Goal: Transaction & Acquisition: Book appointment/travel/reservation

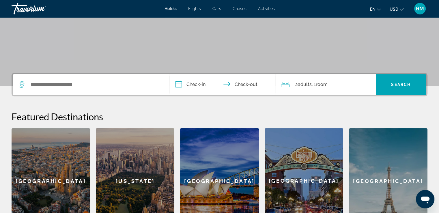
scroll to position [87, 0]
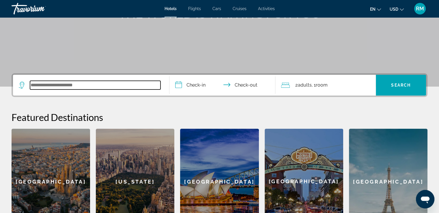
click at [66, 85] on input "Search widget" at bounding box center [95, 85] width 131 height 9
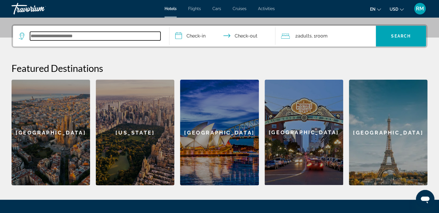
scroll to position [141, 0]
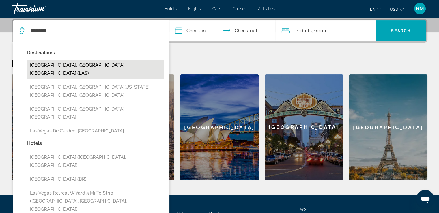
click at [84, 64] on button "[GEOGRAPHIC_DATA], [GEOGRAPHIC_DATA], [GEOGRAPHIC_DATA] (LAS)" at bounding box center [95, 69] width 137 height 19
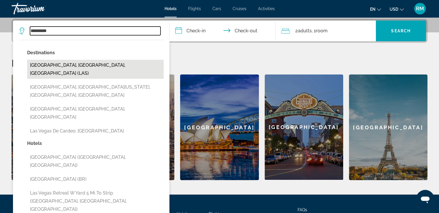
type input "**********"
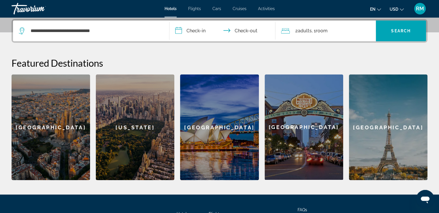
click at [203, 29] on input "**********" at bounding box center [224, 32] width 109 height 23
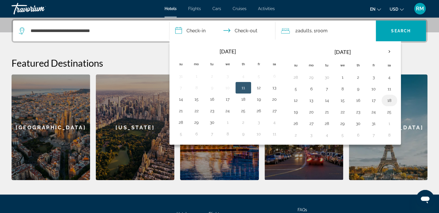
click at [387, 100] on button "18" at bounding box center [389, 100] width 9 height 8
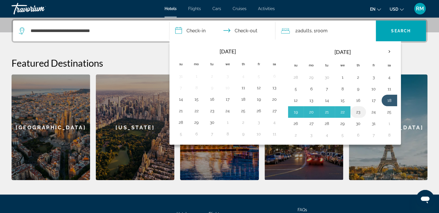
click at [351, 111] on td "23" at bounding box center [359, 112] width 16 height 12
click at [358, 110] on button "23" at bounding box center [358, 112] width 9 height 8
type input "**********"
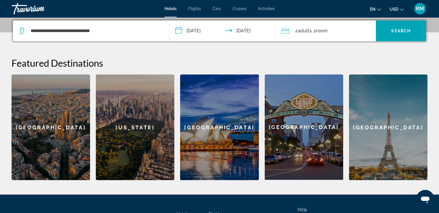
click at [373, 35] on div "2 Adult Adults , 1 Room rooms" at bounding box center [328, 31] width 95 height 21
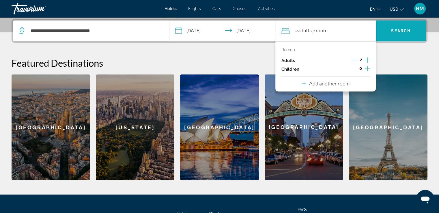
click at [396, 32] on span "Search" at bounding box center [401, 31] width 20 height 5
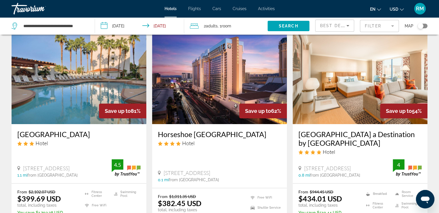
scroll to position [58, 0]
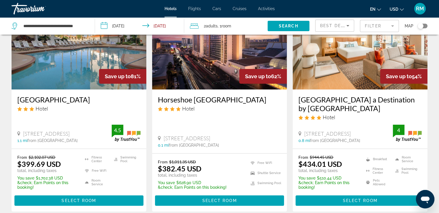
click at [209, 100] on h3 "Horseshoe Las Vegas" at bounding box center [219, 99] width 123 height 9
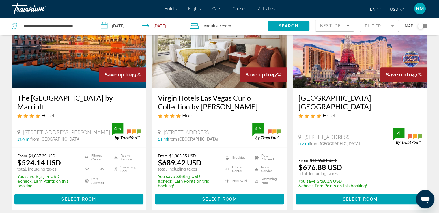
scroll to position [289, 0]
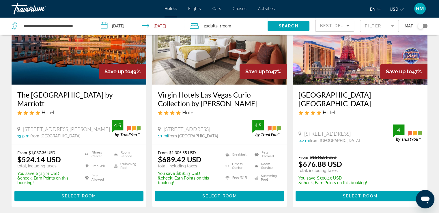
click at [373, 93] on h3 "Paris Las Vegas" at bounding box center [360, 98] width 123 height 17
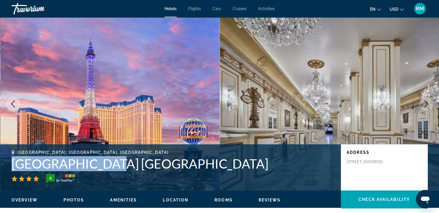
drag, startPoint x: 96, startPoint y: 167, endPoint x: 12, endPoint y: 163, distance: 84.1
click at [12, 163] on h1 "Paris Las Vegas" at bounding box center [174, 163] width 324 height 15
copy h1 "Paris Las Vegas"
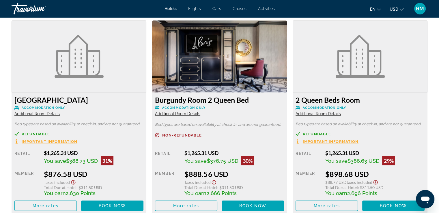
scroll to position [1358, 0]
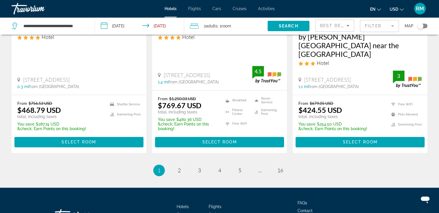
scroll to position [827, 0]
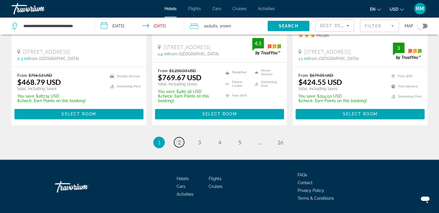
click at [182, 137] on link "page 2" at bounding box center [179, 142] width 10 height 10
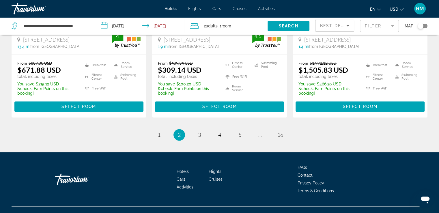
scroll to position [821, 0]
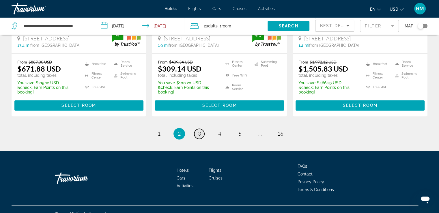
click at [201, 131] on span "3" at bounding box center [199, 134] width 3 height 6
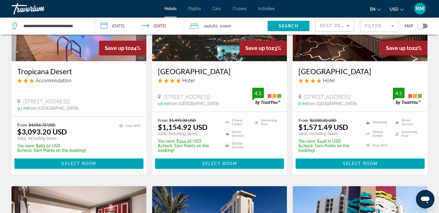
scroll to position [87, 0]
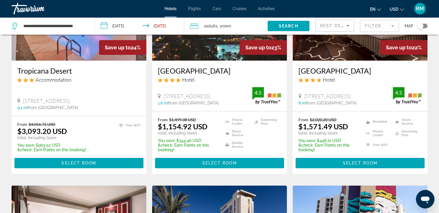
click at [206, 67] on h3 "Mandalay Bay Resort And Casino" at bounding box center [219, 70] width 123 height 9
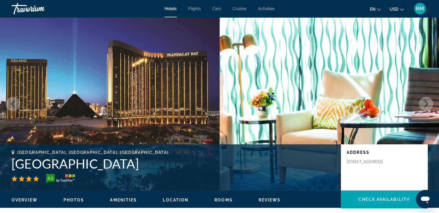
drag, startPoint x: 195, startPoint y: 164, endPoint x: 14, endPoint y: 168, distance: 181.7
click at [14, 168] on h1 "Mandalay Bay Resort And Casino" at bounding box center [174, 163] width 324 height 15
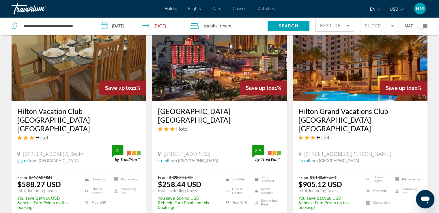
scroll to position [491, 0]
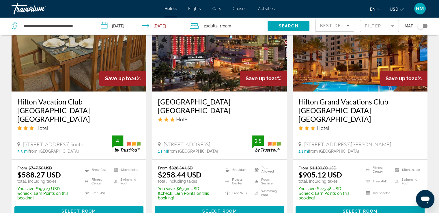
click at [331, 110] on h3 "Hilton Grand Vacations Club Paradise Las Vegas" at bounding box center [360, 110] width 123 height 26
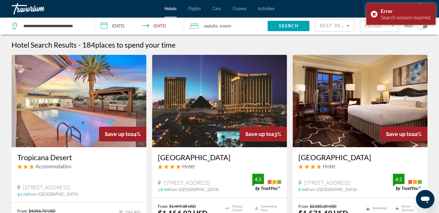
click at [367, 157] on h3 "Green Valley Ranch Resort and Spa" at bounding box center [360, 157] width 123 height 9
